Goal: Task Accomplishment & Management: Manage account settings

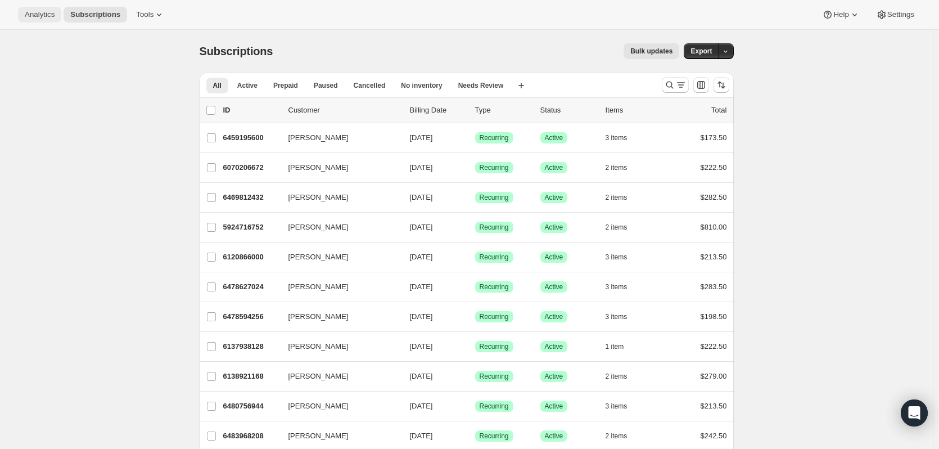
click at [39, 15] on span "Analytics" at bounding box center [40, 14] width 30 height 9
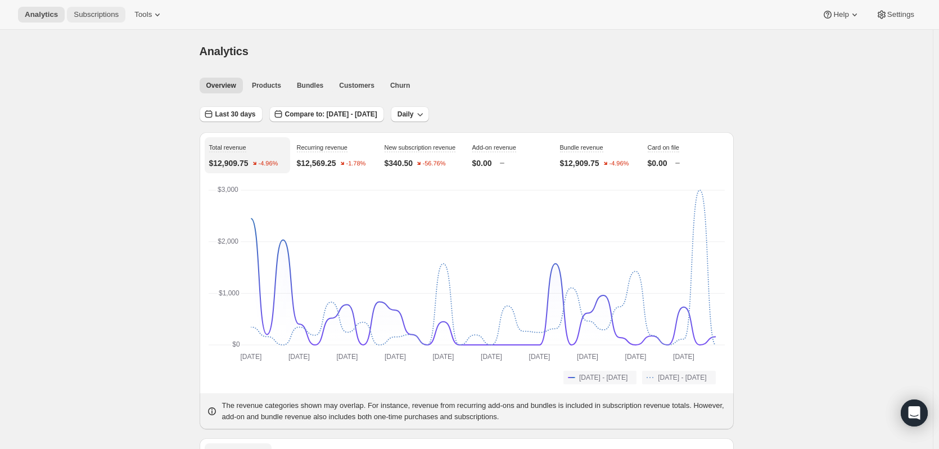
click at [97, 11] on span "Subscriptions" at bounding box center [96, 14] width 45 height 9
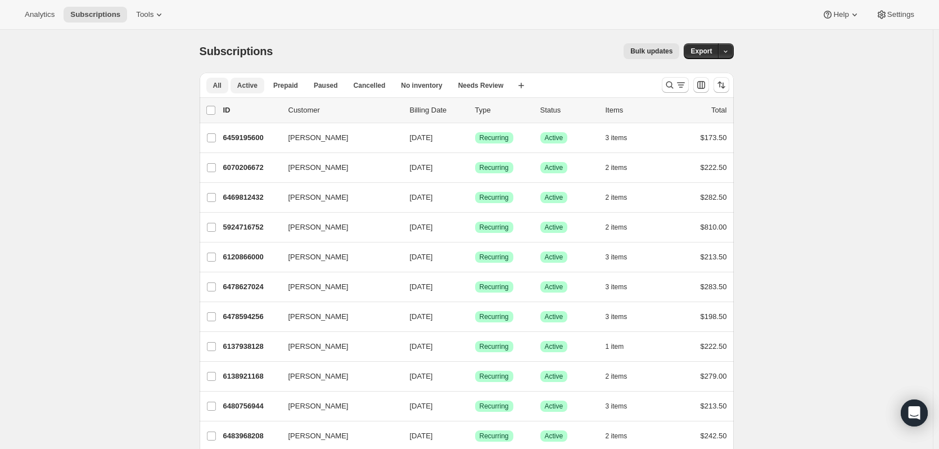
click at [237, 82] on button "Active" at bounding box center [248, 86] width 34 height 16
click at [376, 84] on span "Cancelled" at bounding box center [370, 85] width 32 height 9
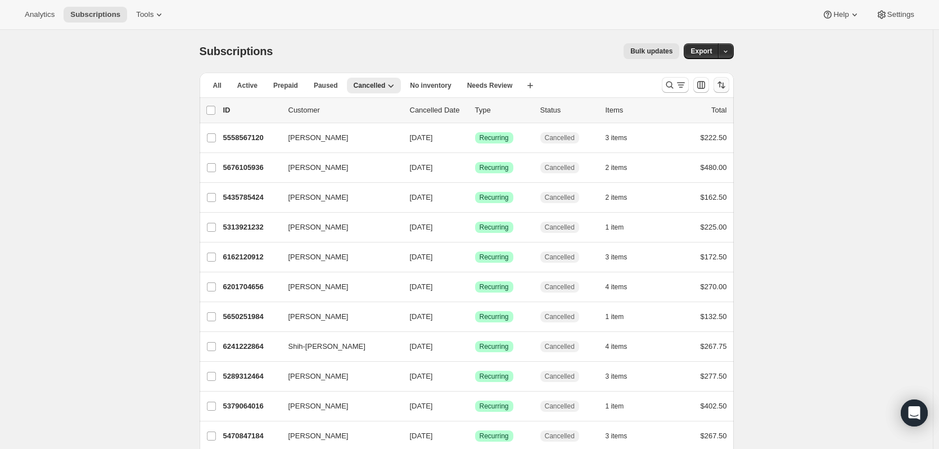
click at [725, 85] on icon "Sort the results" at bounding box center [721, 84] width 11 height 11
click at [670, 154] on span "Cancelled date" at bounding box center [694, 152] width 49 height 8
click at [657, 149] on input "Cancelled date" at bounding box center [656, 148] width 1 height 1
radio input "true"
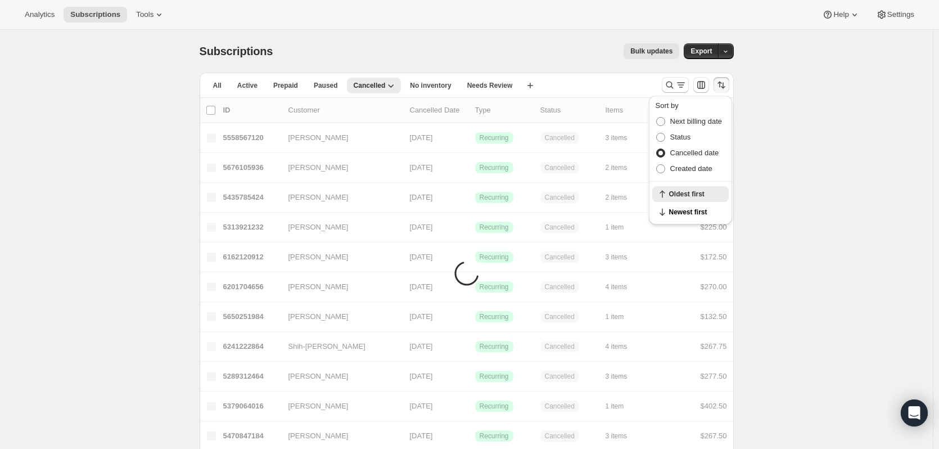
click at [681, 223] on div "Oldest first Newest first" at bounding box center [690, 203] width 83 height 43
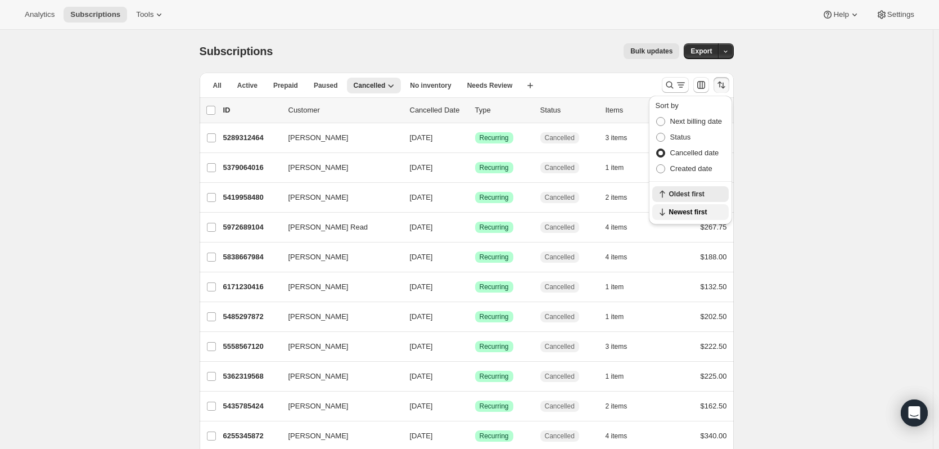
click at [681, 213] on span "Newest first" at bounding box center [695, 211] width 53 height 9
click at [317, 88] on span "Paused" at bounding box center [326, 85] width 24 height 9
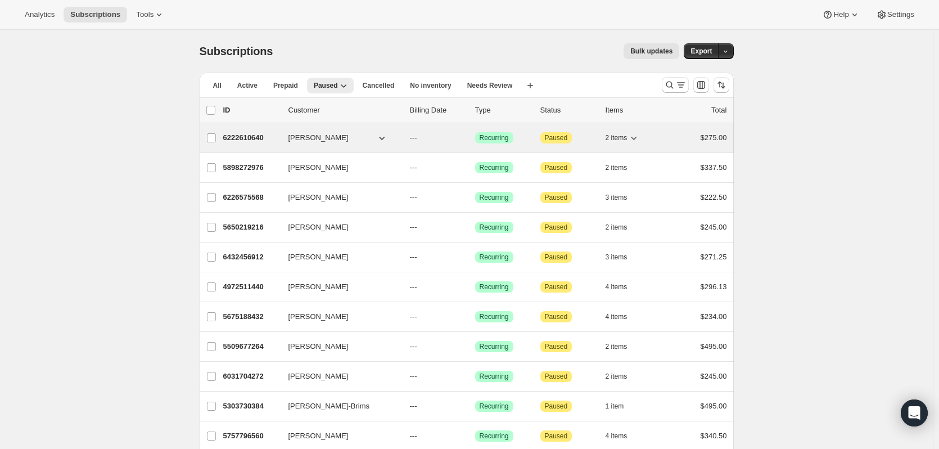
click at [260, 137] on p "6222610640" at bounding box center [251, 137] width 56 height 11
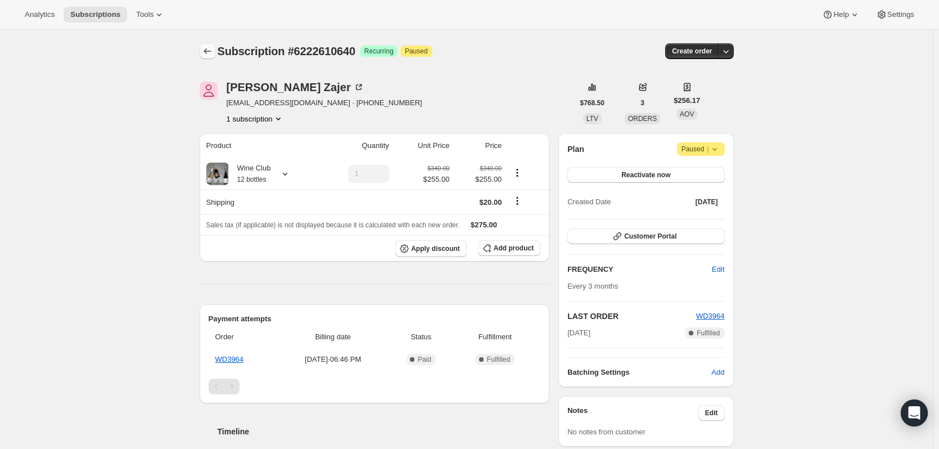
click at [209, 48] on icon "Subscriptions" at bounding box center [207, 51] width 11 height 11
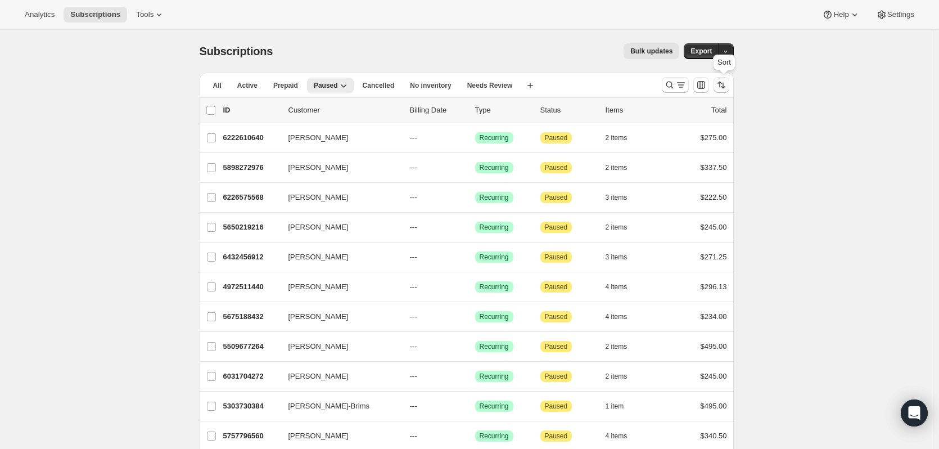
click at [727, 82] on icon "Sort the results" at bounding box center [721, 84] width 11 height 11
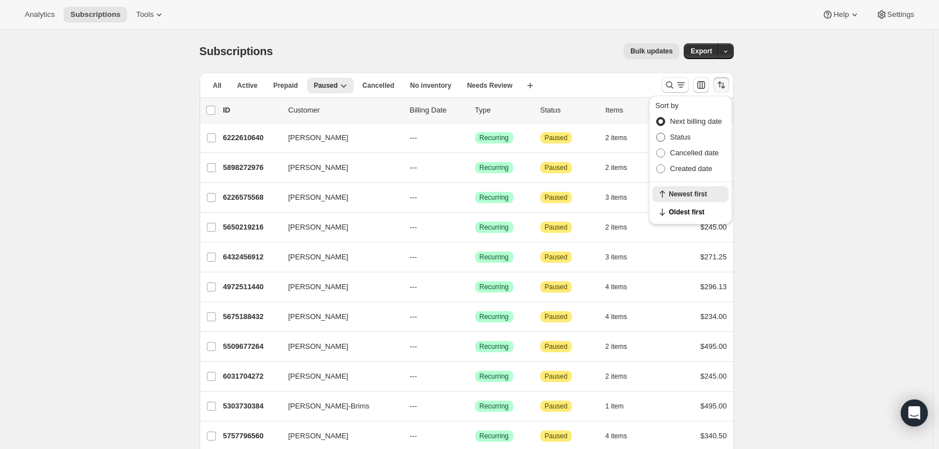
click at [689, 138] on span "Status" at bounding box center [680, 137] width 21 height 8
click at [657, 133] on input "Status" at bounding box center [656, 133] width 1 height 1
radio input "true"
click at [659, 152] on span at bounding box center [660, 152] width 9 height 9
click at [657, 149] on input "Cancelled date" at bounding box center [656, 148] width 1 height 1
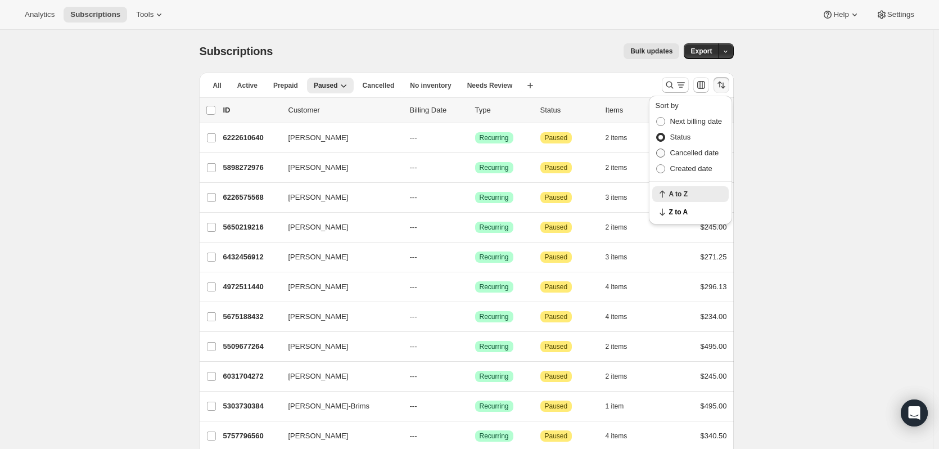
radio input "true"
click at [688, 216] on button "Newest first" at bounding box center [690, 212] width 76 height 16
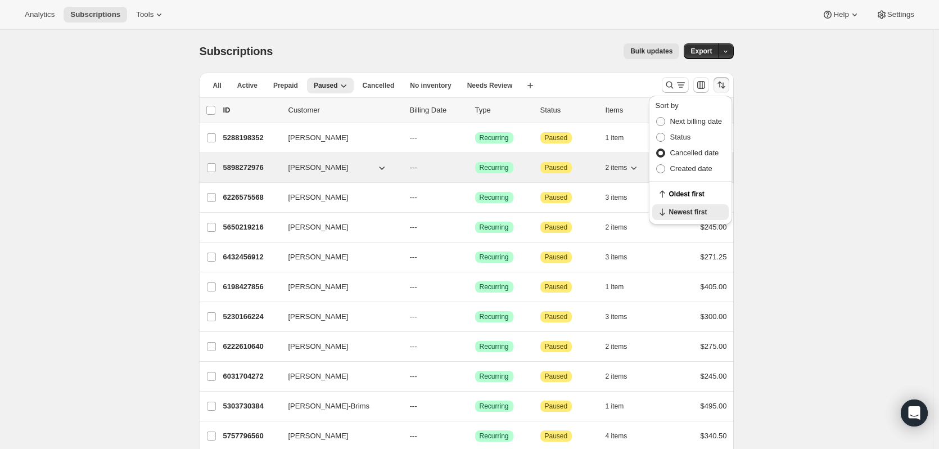
click at [310, 169] on span "[PERSON_NAME]" at bounding box center [318, 167] width 60 height 11
click at [239, 166] on p "5898272976" at bounding box center [251, 167] width 56 height 11
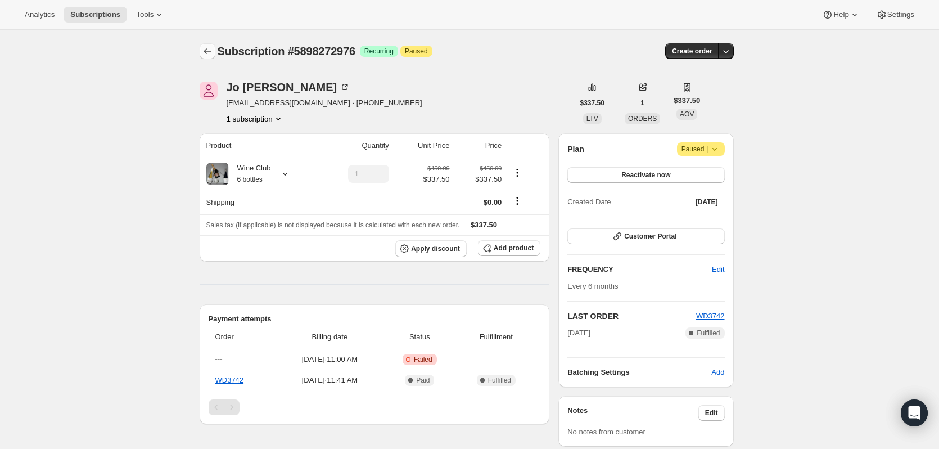
click at [210, 52] on icon "Subscriptions" at bounding box center [207, 51] width 11 height 11
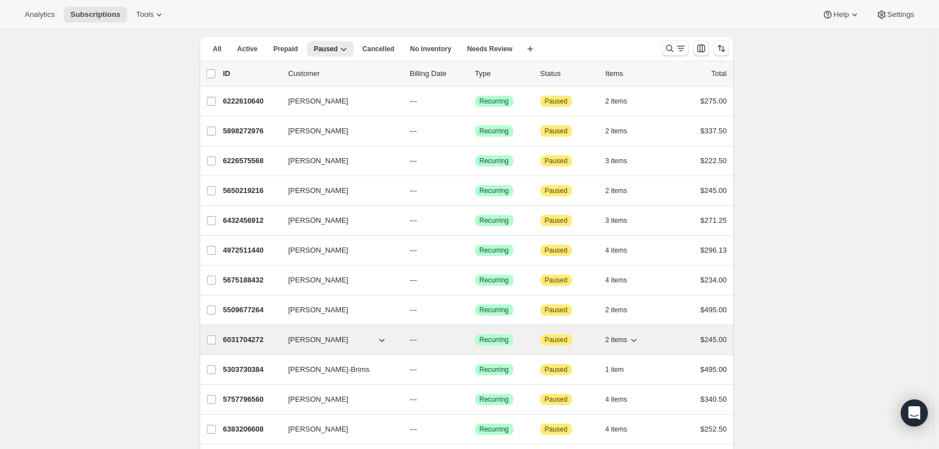
scroll to position [56, 0]
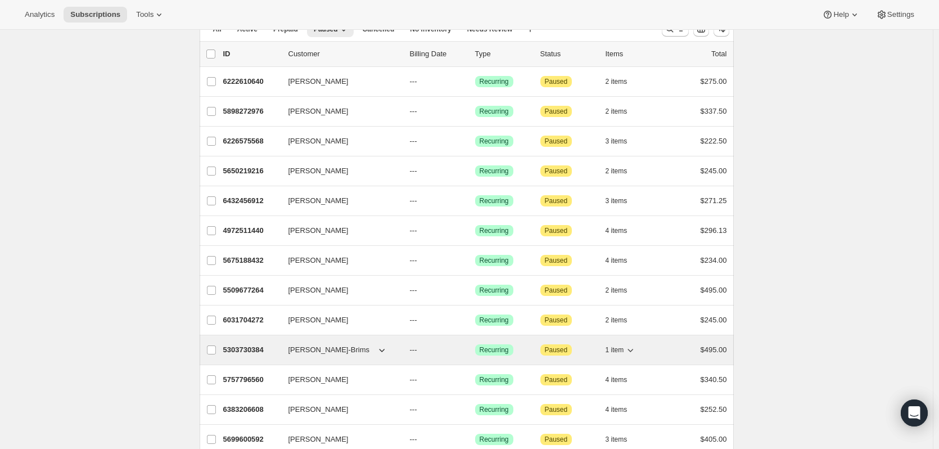
click at [249, 346] on p "5303730384" at bounding box center [251, 349] width 56 height 11
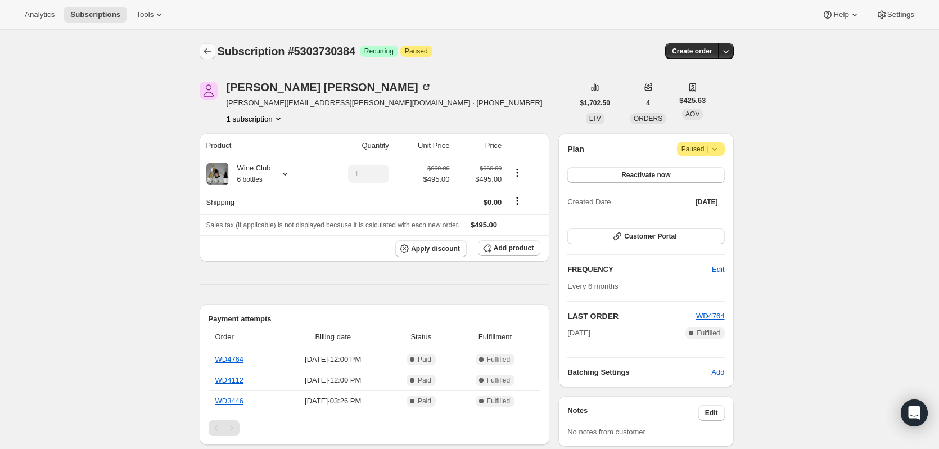
click at [211, 56] on icon "Subscriptions" at bounding box center [207, 51] width 11 height 11
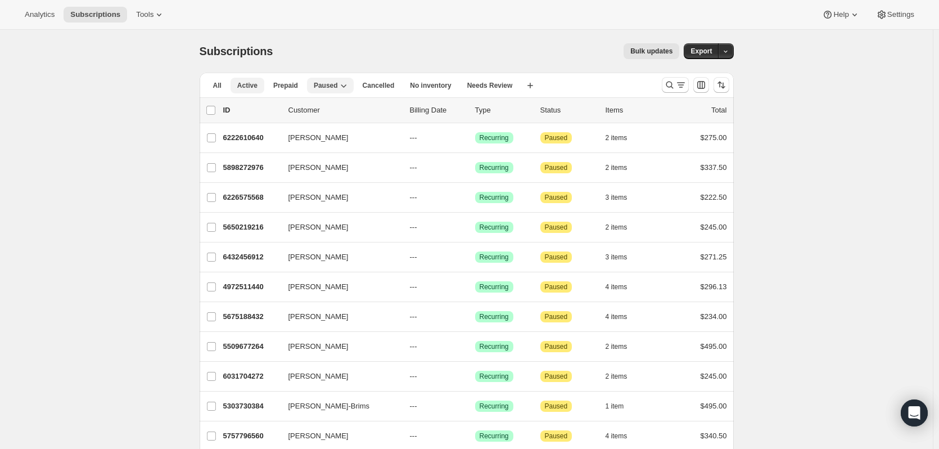
click at [237, 85] on button "Active" at bounding box center [248, 86] width 34 height 16
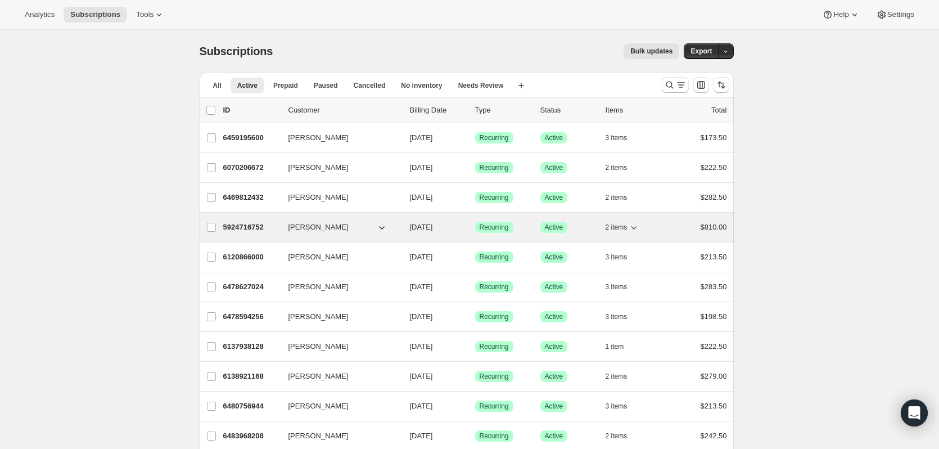
click at [305, 225] on span "[PERSON_NAME]" at bounding box center [318, 227] width 60 height 11
